Goal: Check status: Check status

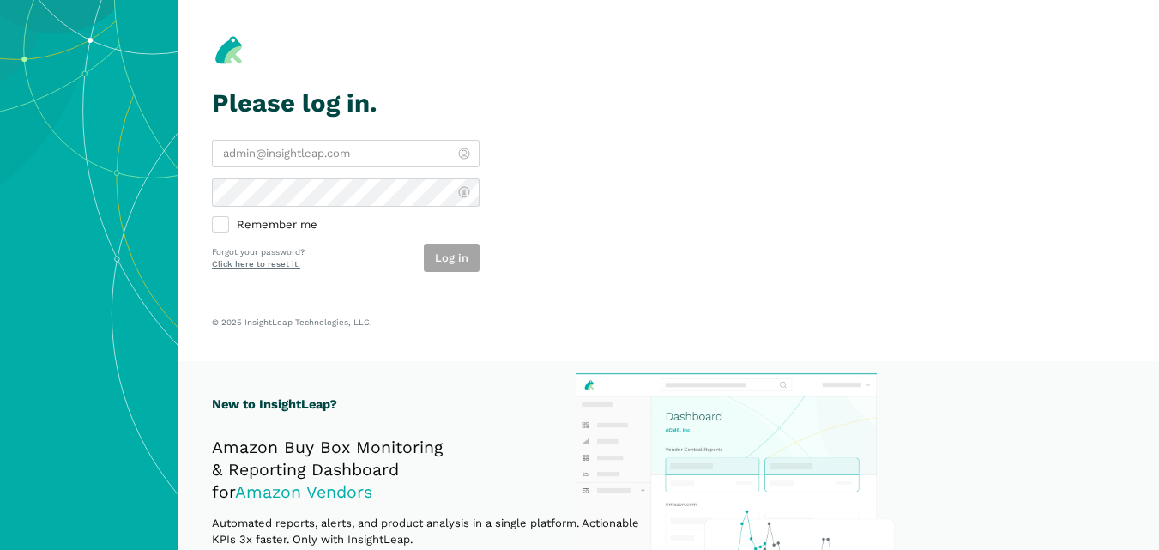
type input "[PERSON_NAME][EMAIL_ADDRESS][DOMAIN_NAME]"
click at [472, 301] on section "Please log in. charlie@bestpethouse.com Remember me Log in Forgot your password…" at bounding box center [668, 180] width 980 height 361
click at [459, 262] on button "Log in" at bounding box center [452, 258] width 56 height 28
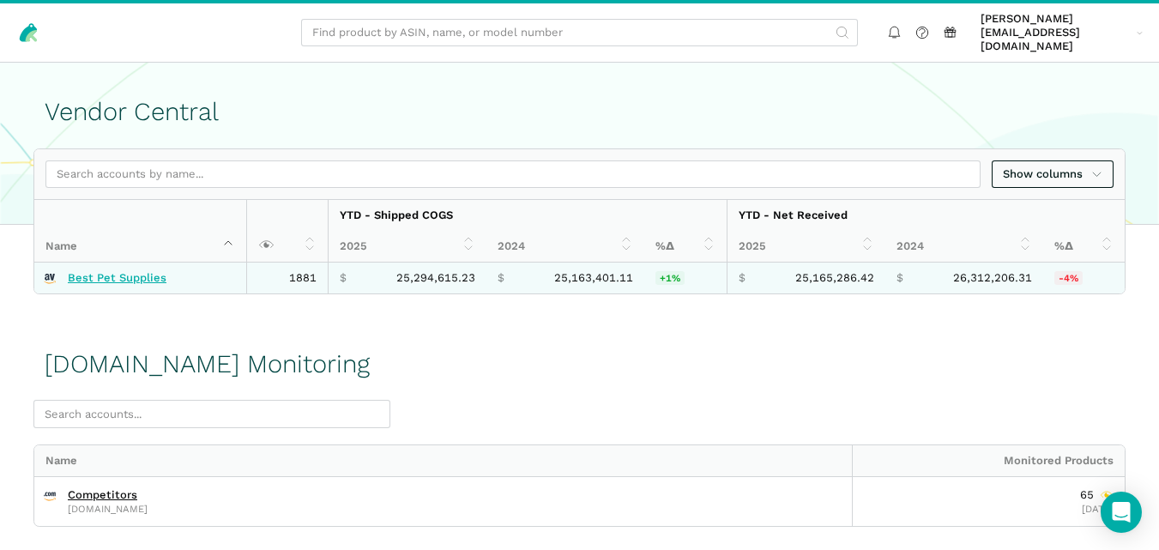
click at [120, 271] on link "Best Pet Supplies" at bounding box center [117, 278] width 99 height 14
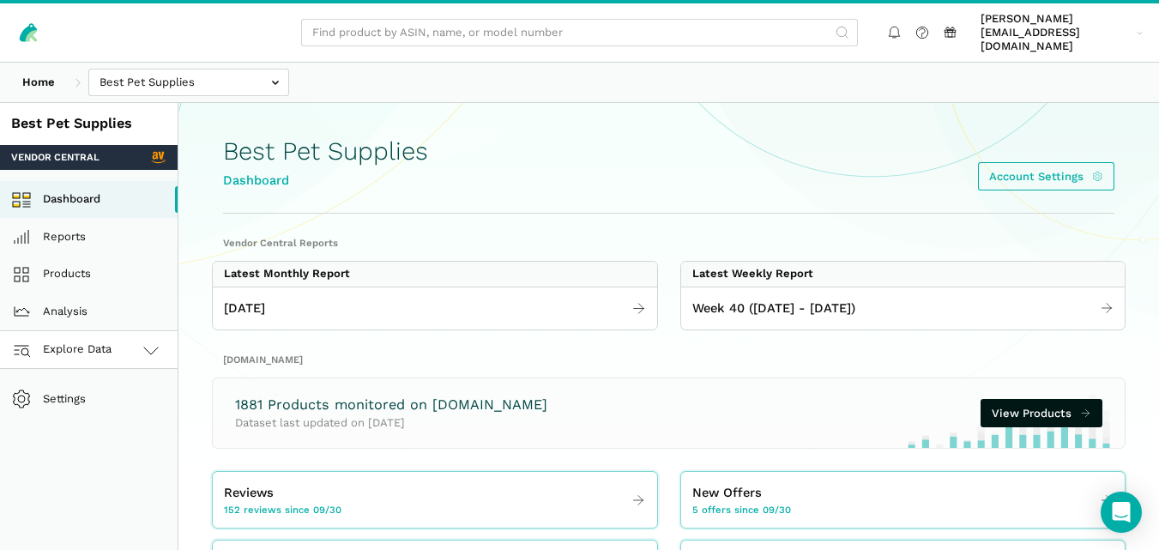
click at [142, 340] on icon at bounding box center [151, 350] width 21 height 21
click at [127, 407] on link "Amazon.com" at bounding box center [89, 426] width 178 height 38
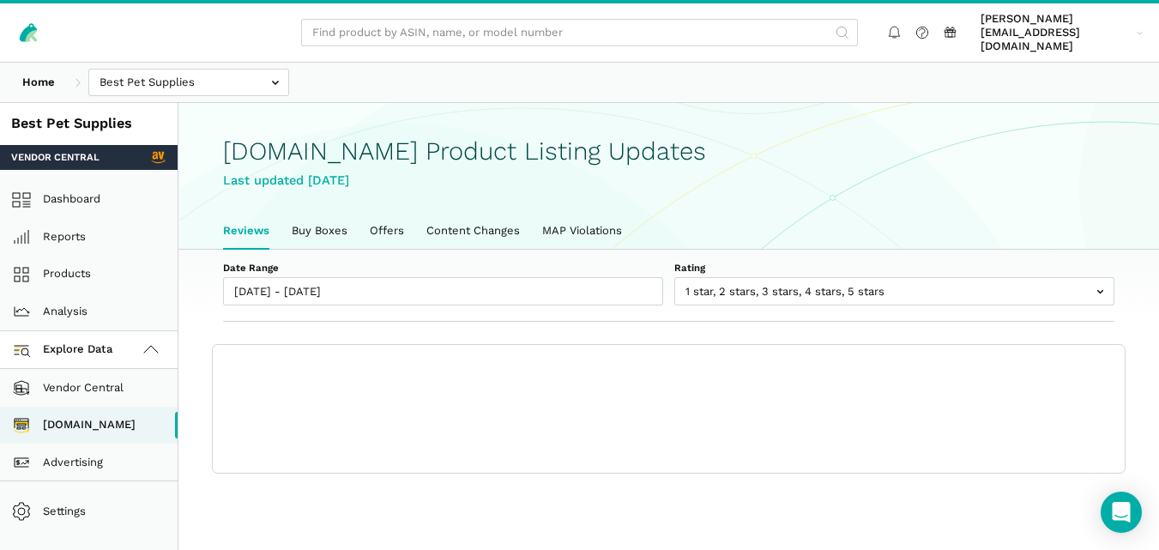
scroll to position [6, 0]
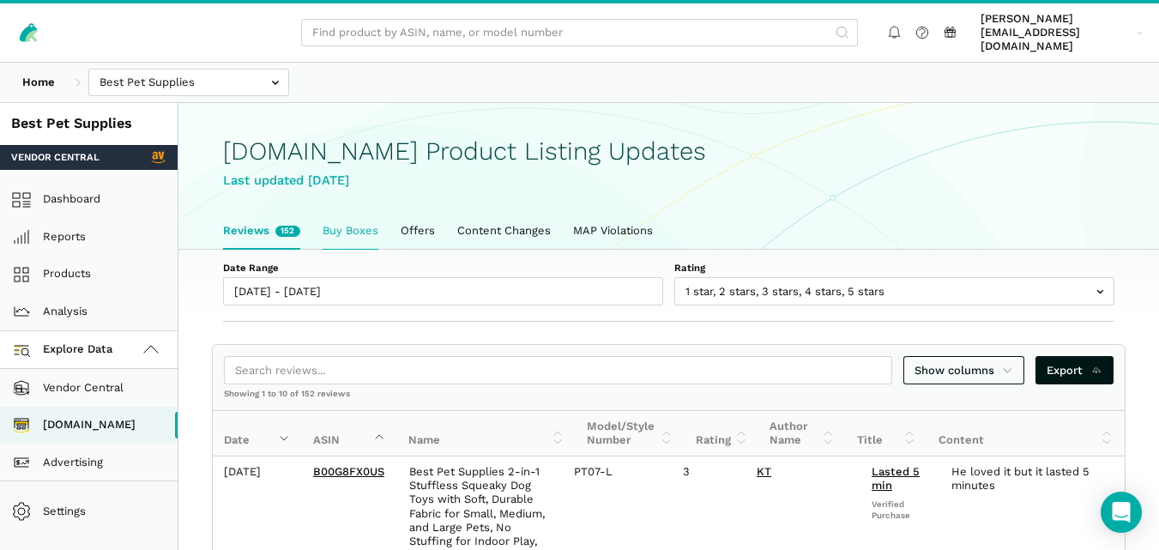
click at [342, 213] on link "Buy Boxes" at bounding box center [350, 231] width 78 height 36
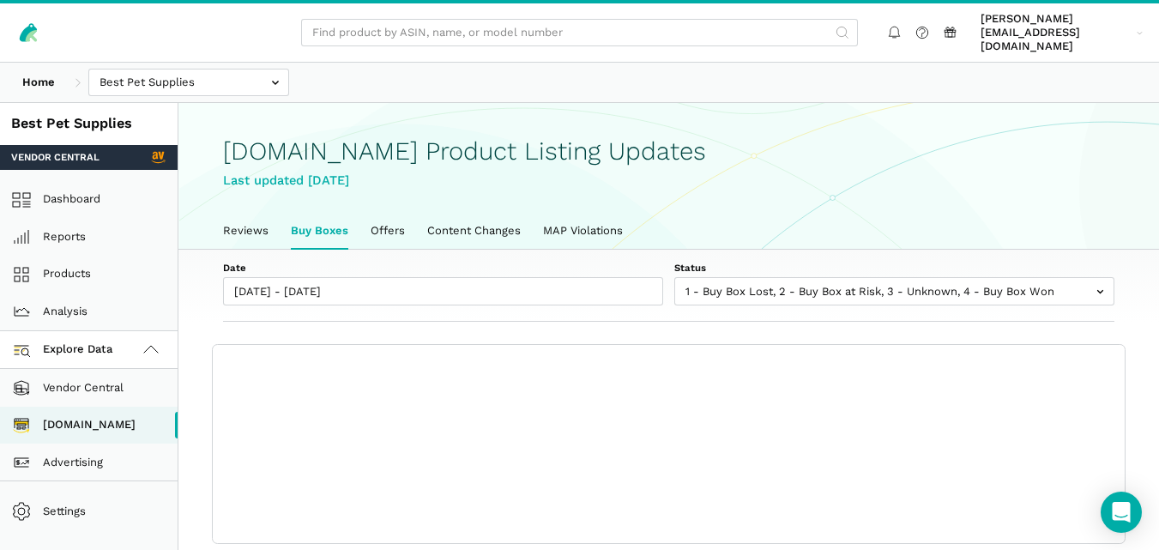
scroll to position [6, 0]
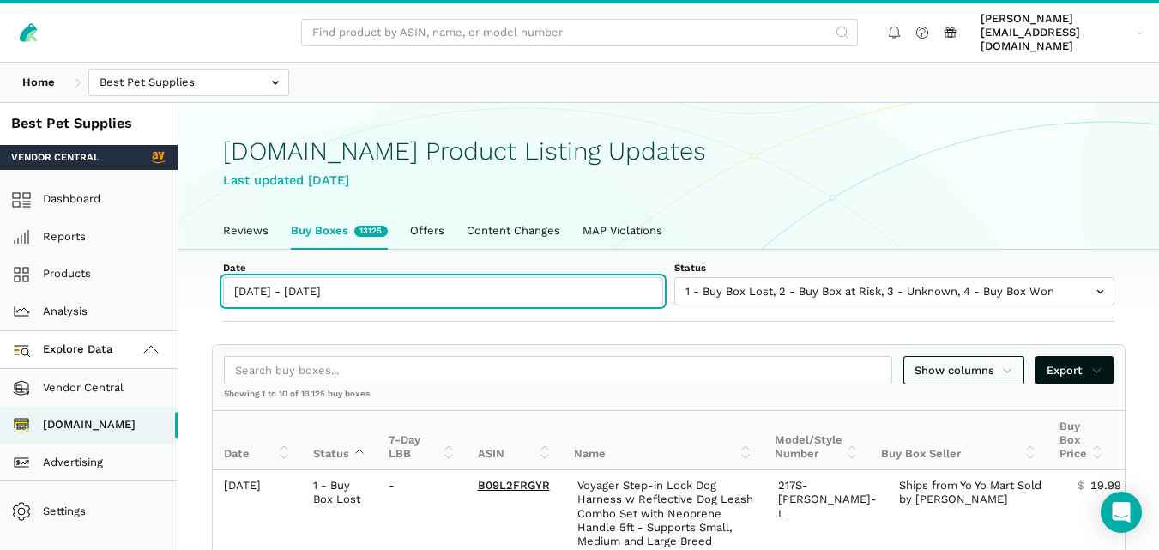
type input "[DATE]"
click at [327, 284] on input "[DATE] - [DATE]" at bounding box center [443, 291] width 440 height 28
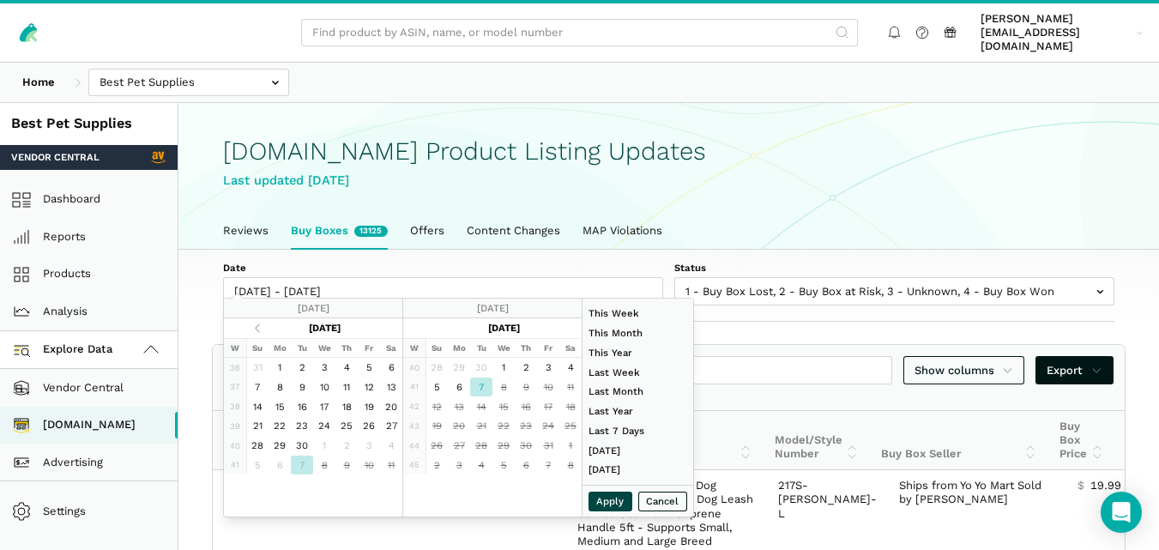
type input "[DATE]"
click at [627, 500] on button "Apply" at bounding box center [610, 501] width 45 height 20
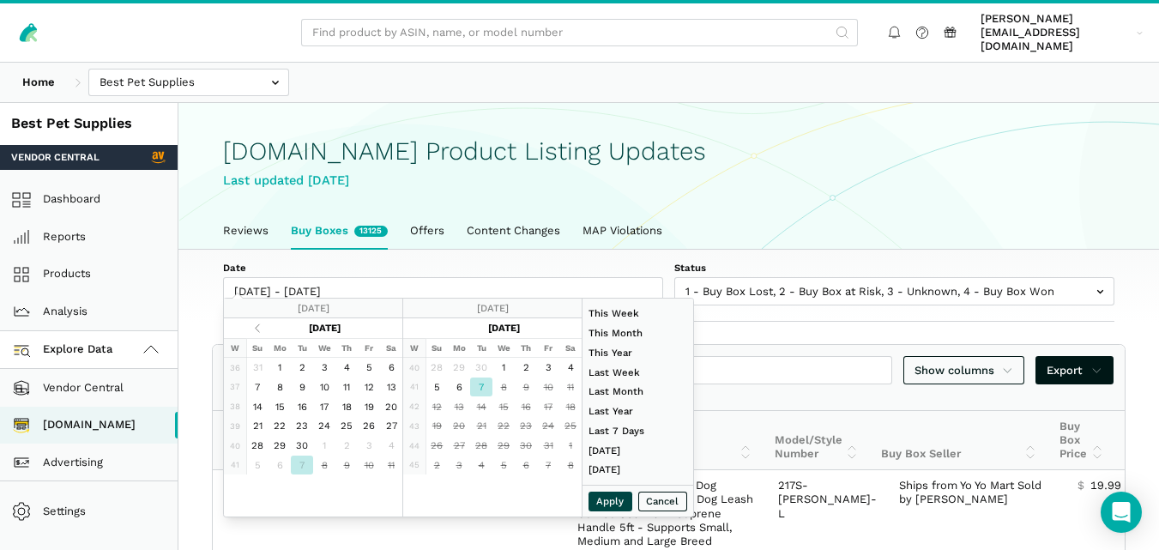
type input "[DATE] - [DATE]"
